Goal: Navigation & Orientation: Go to known website

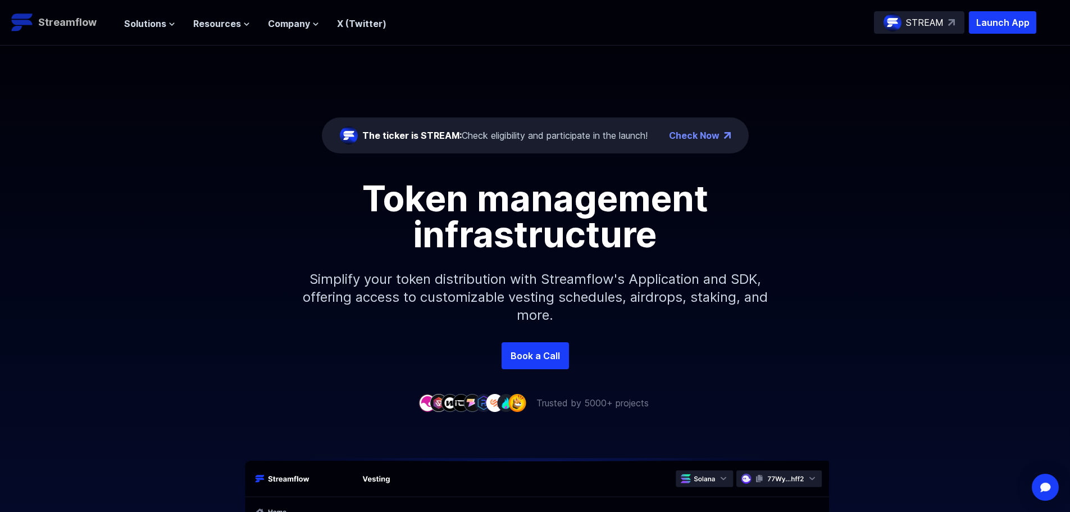
click at [53, 17] on p "Streamflow" at bounding box center [67, 23] width 58 height 16
click at [148, 22] on span "Solutions" at bounding box center [145, 23] width 42 height 13
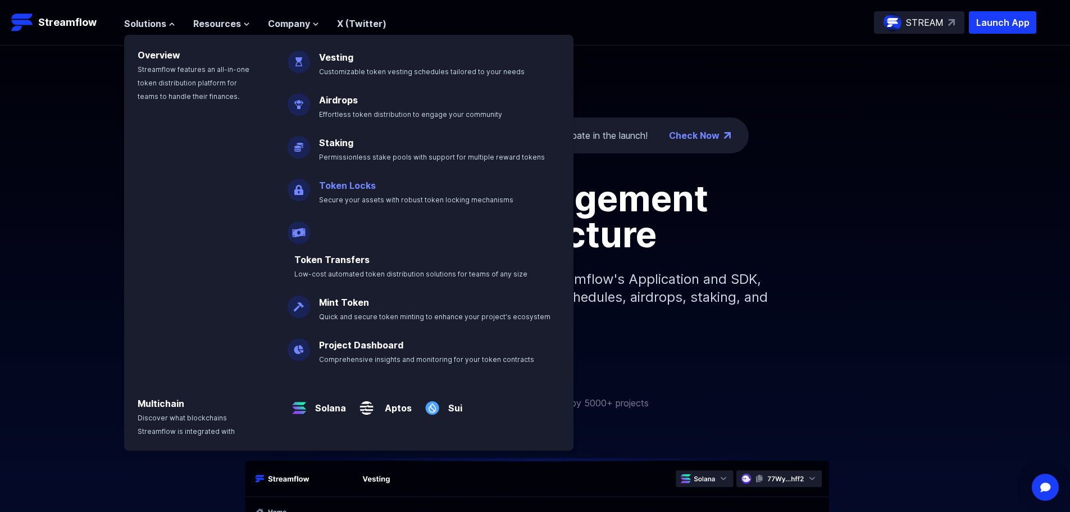
click at [351, 186] on link "Token Locks" at bounding box center [347, 185] width 57 height 11
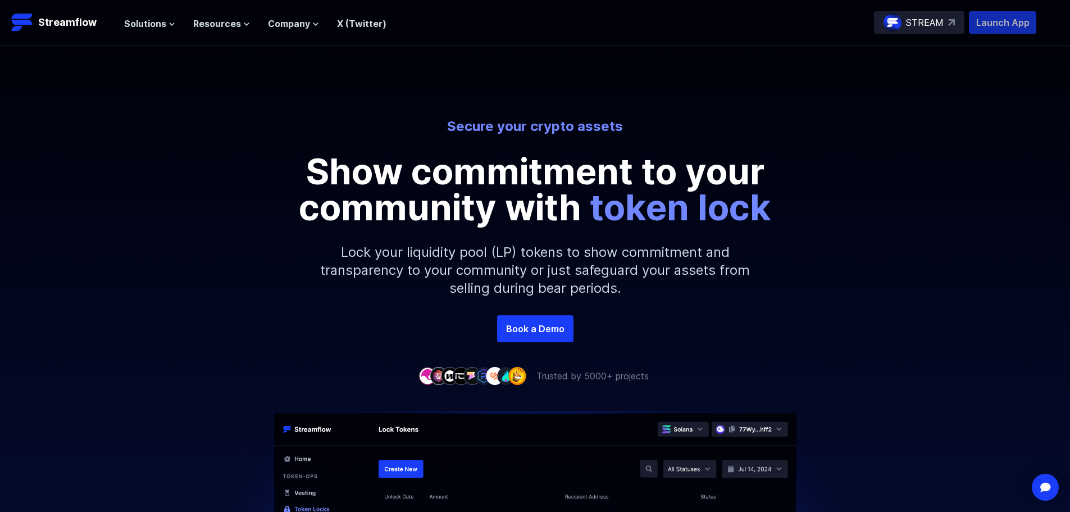
click at [994, 21] on p "Launch App" at bounding box center [1002, 22] width 67 height 22
